Goal: Use online tool/utility: Utilize a website feature to perform a specific function

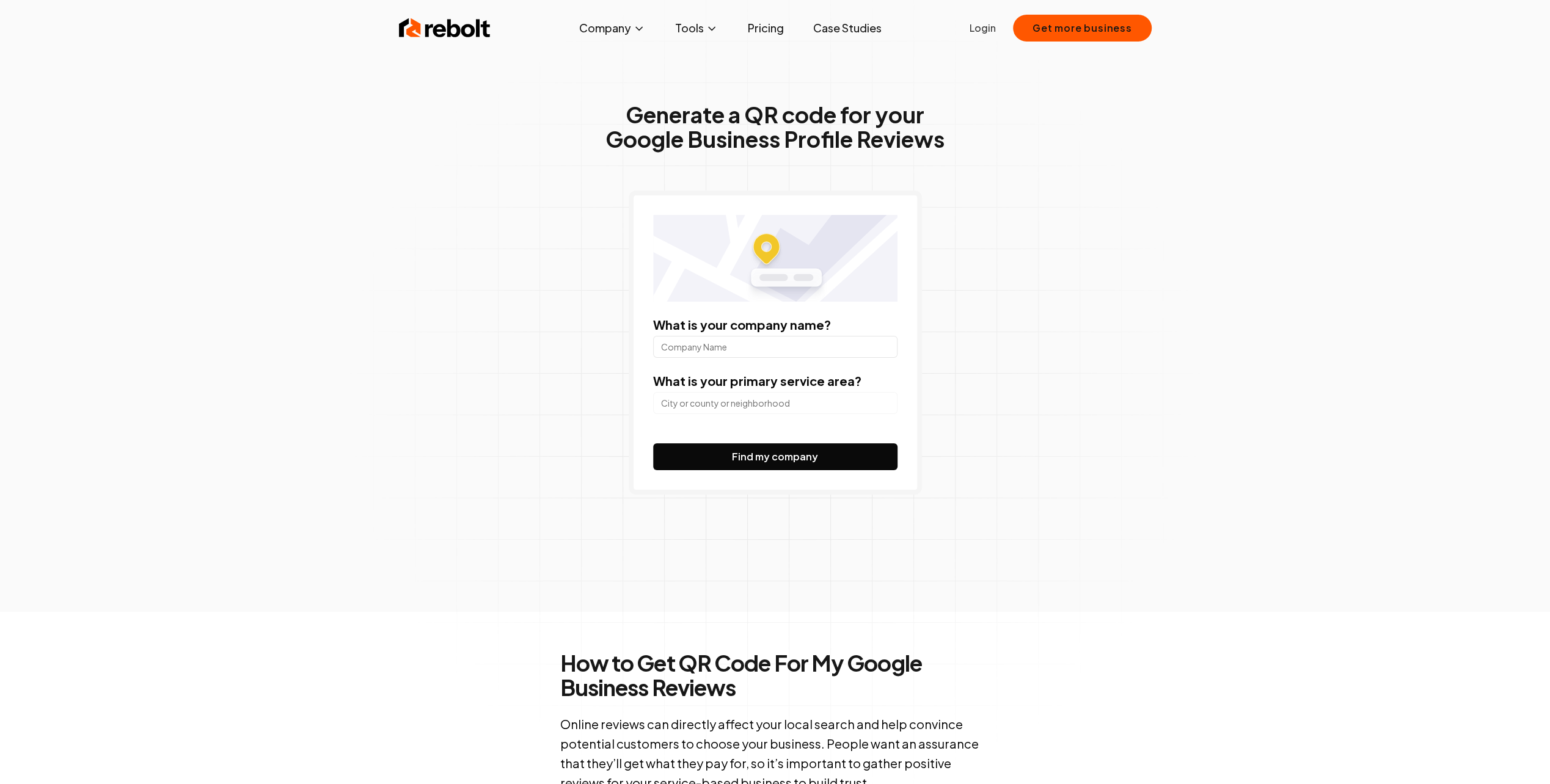
drag, startPoint x: 704, startPoint y: 351, endPoint x: 721, endPoint y: 351, distance: 17.0
click at [705, 351] on input "What is your company name?" at bounding box center [775, 346] width 245 height 22
type input "freo [PERSON_NAME] [PERSON_NAME]"
click at [741, 405] on input "search" at bounding box center [775, 403] width 245 height 22
drag, startPoint x: 765, startPoint y: 402, endPoint x: 613, endPoint y: 400, distance: 152.0
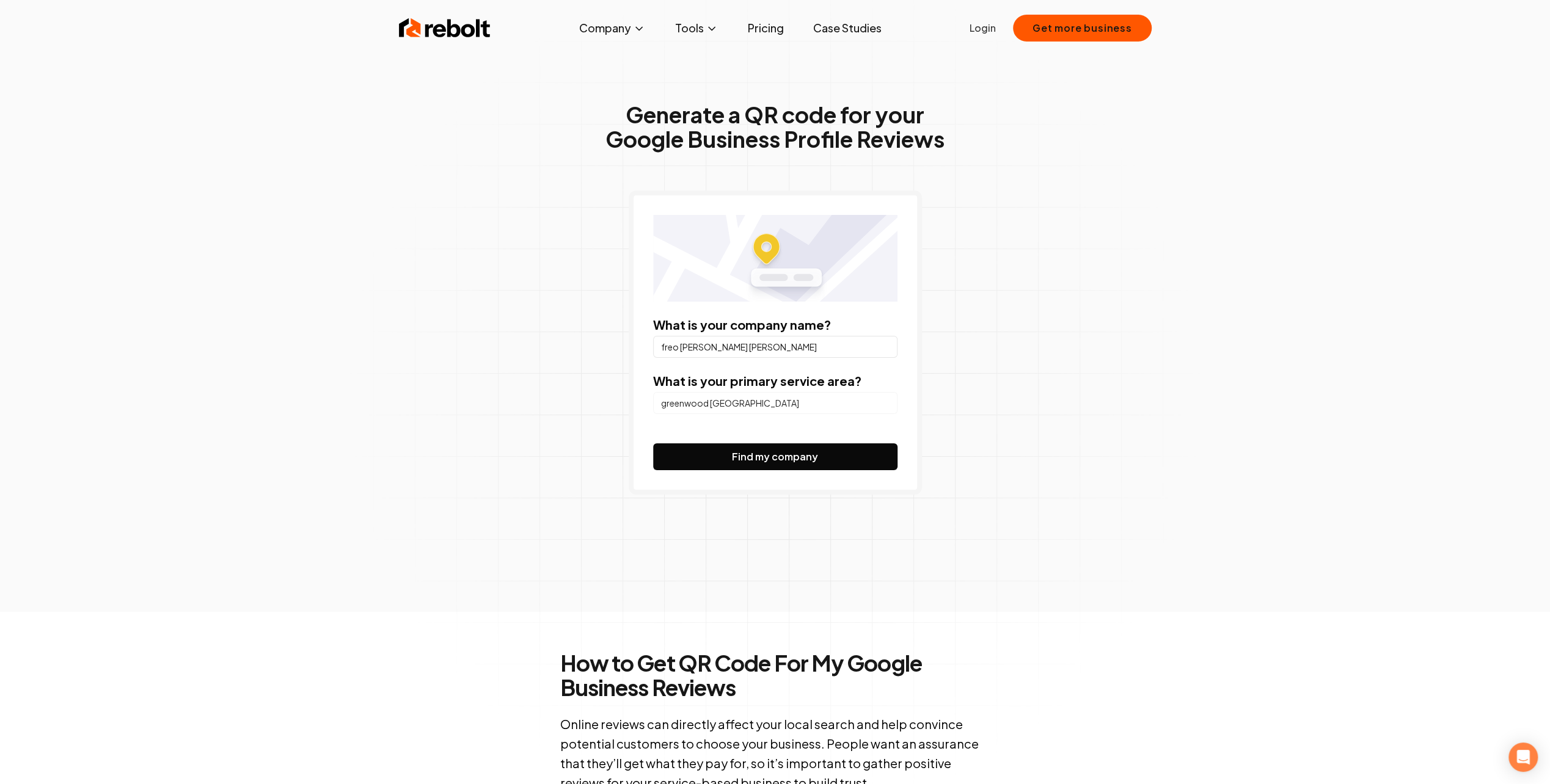
click at [613, 400] on div "Generate a QR code for your Google Business Profile Reviews What is your compan…" at bounding box center [775, 323] width 626 height 578
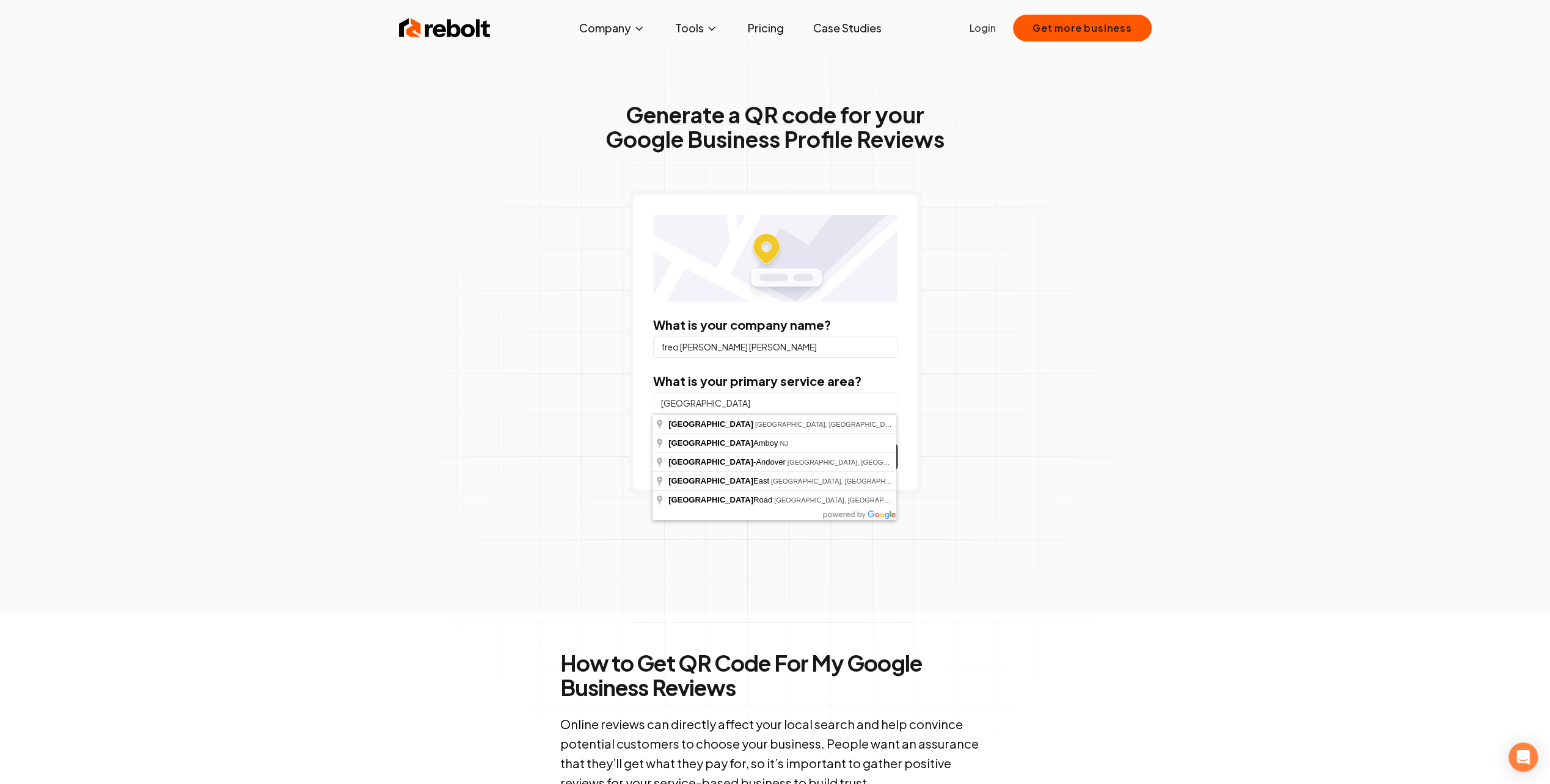
type input "[GEOGRAPHIC_DATA]"
click at [1060, 490] on div "Generate a QR code for your Google Business Profile Reviews What is your compan…" at bounding box center [775, 323] width 626 height 578
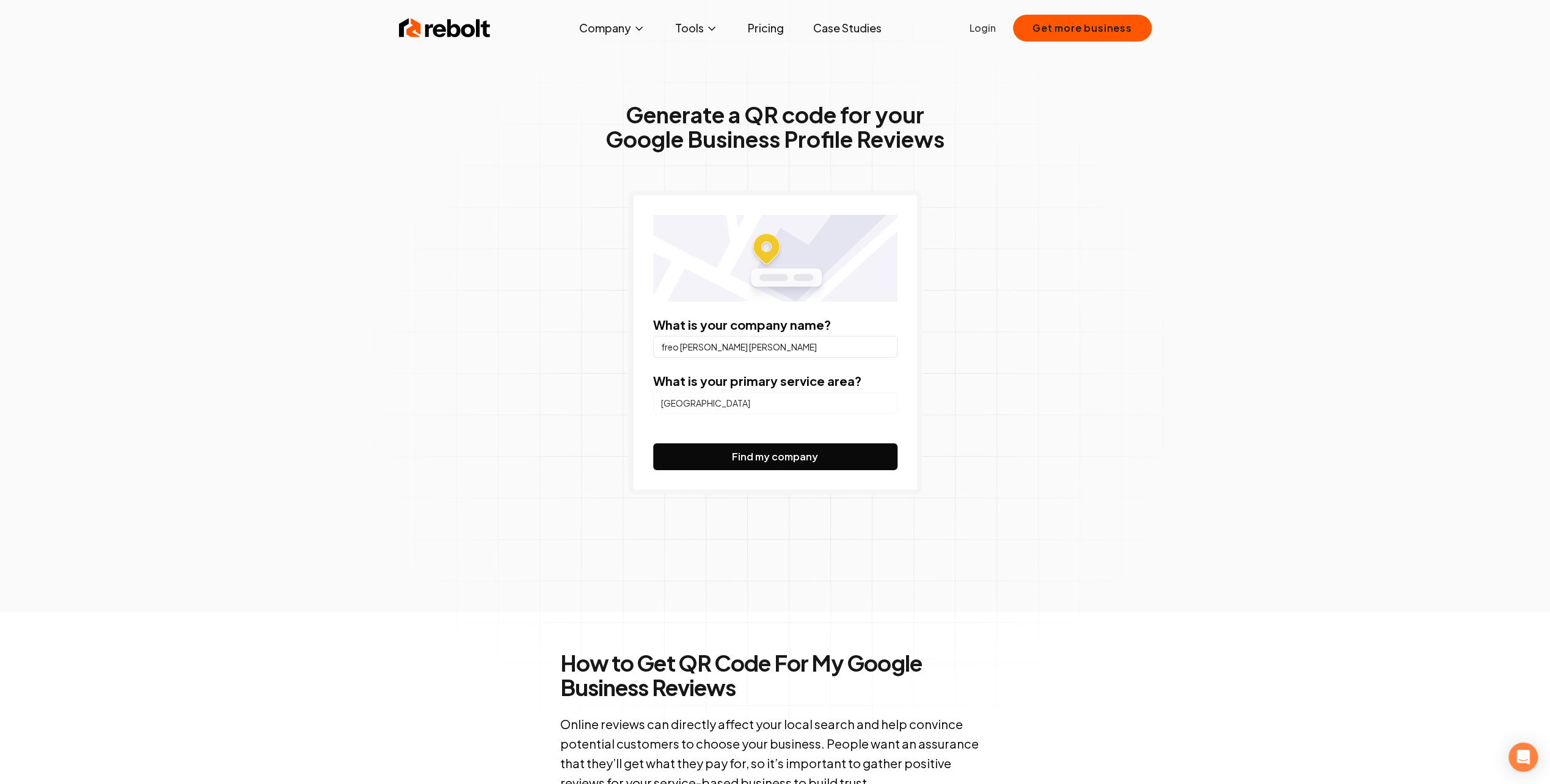
drag, startPoint x: 690, startPoint y: 405, endPoint x: 571, endPoint y: 400, distance: 119.1
click at [571, 400] on div "Generate a QR code for your Google Business Profile Reviews What is your compan…" at bounding box center [775, 323] width 626 height 578
click at [735, 403] on input "search" at bounding box center [775, 403] width 245 height 22
type input "[GEOGRAPHIC_DATA]"
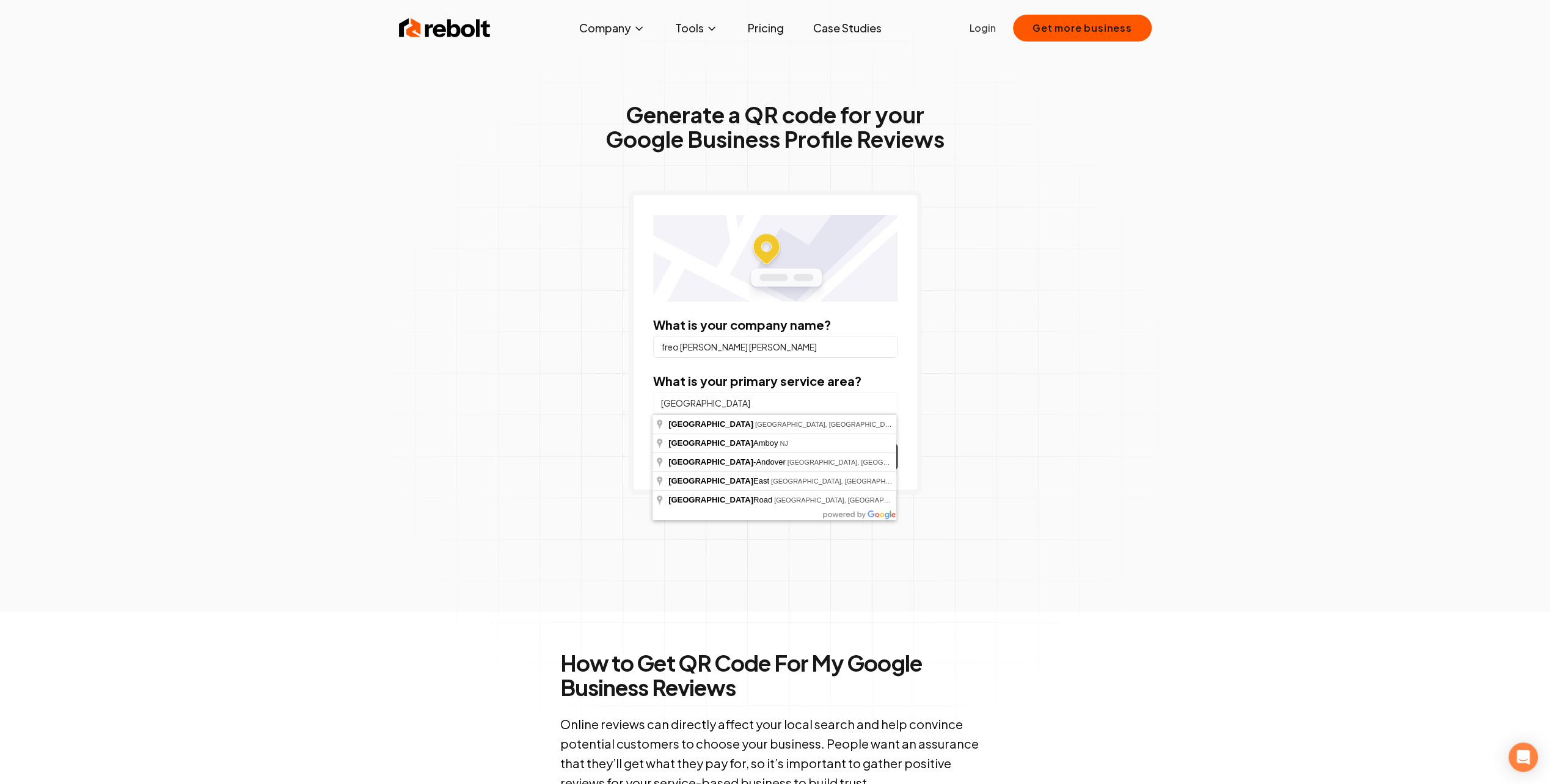
drag, startPoint x: 1447, startPoint y: 420, endPoint x: 1175, endPoint y: 447, distance: 273.3
click at [1445, 422] on div "Generate a QR code for your Google Business Profile Reviews What is your compan…" at bounding box center [775, 306] width 1550 height 612
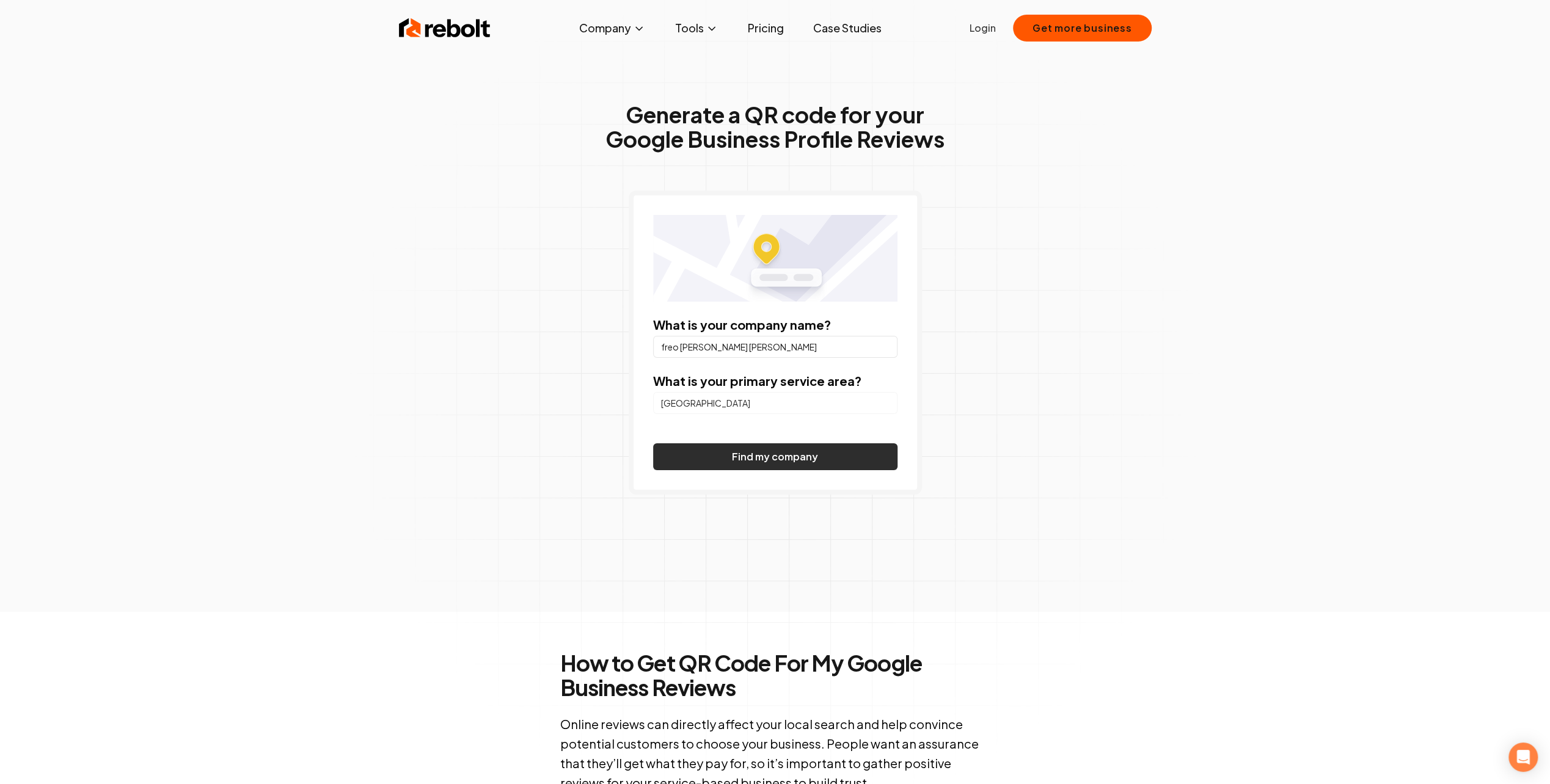
click at [778, 453] on button "Find my company" at bounding box center [775, 457] width 245 height 27
